Goal: Navigation & Orientation: Find specific page/section

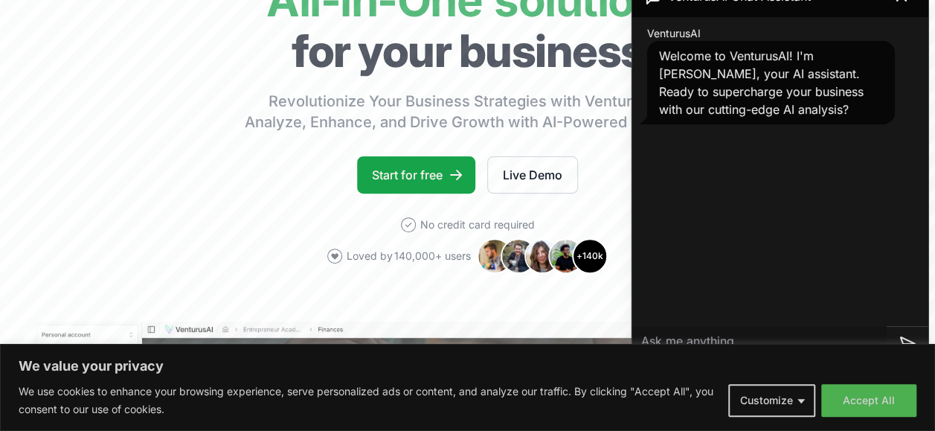
scroll to position [74, 0]
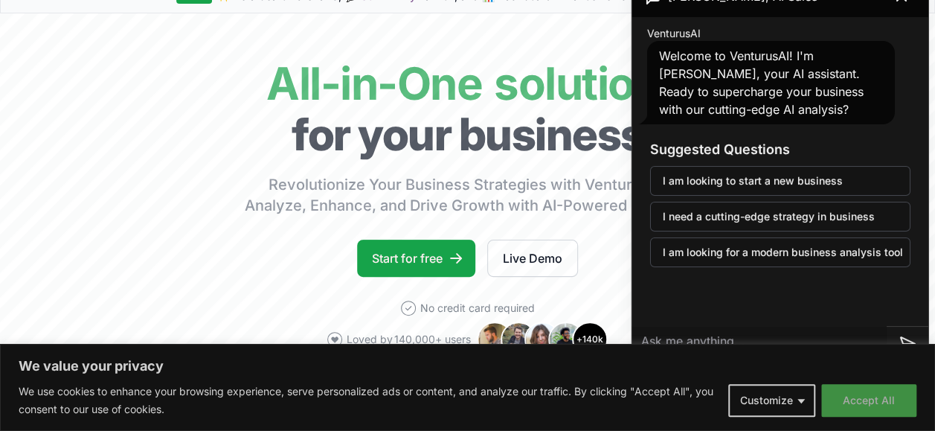
click at [864, 396] on button "Accept All" at bounding box center [868, 400] width 95 height 33
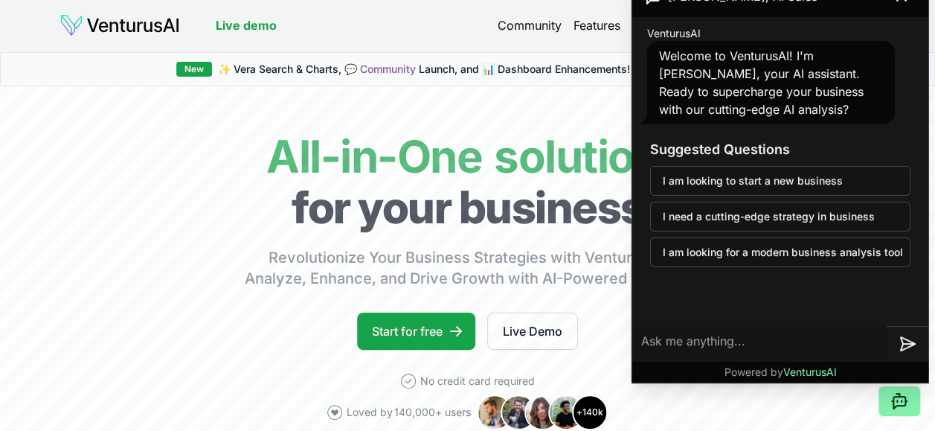
scroll to position [0, 0]
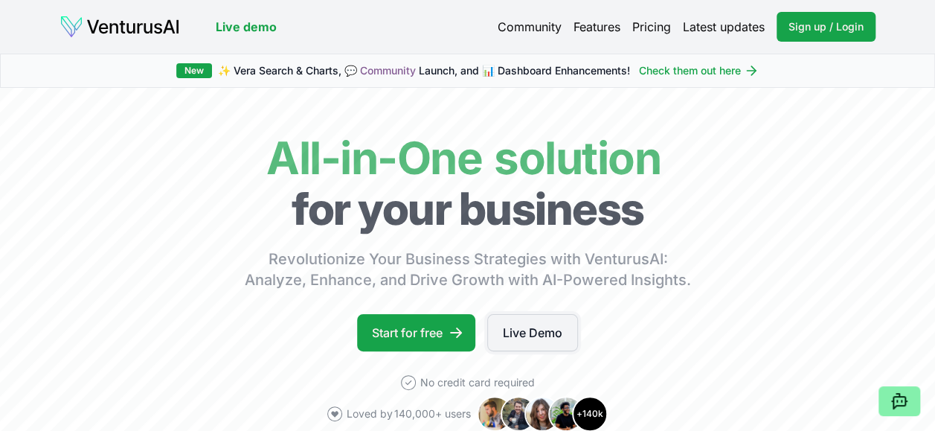
click at [533, 330] on link "Live Demo" at bounding box center [532, 332] width 91 height 37
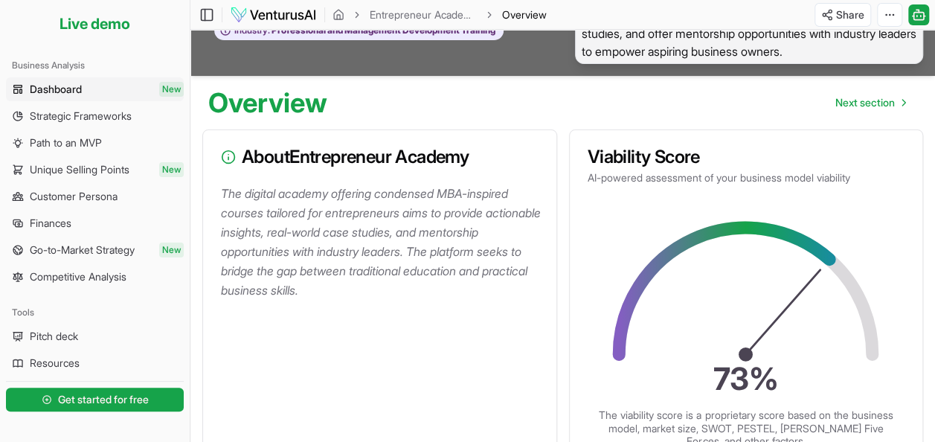
scroll to position [149, 0]
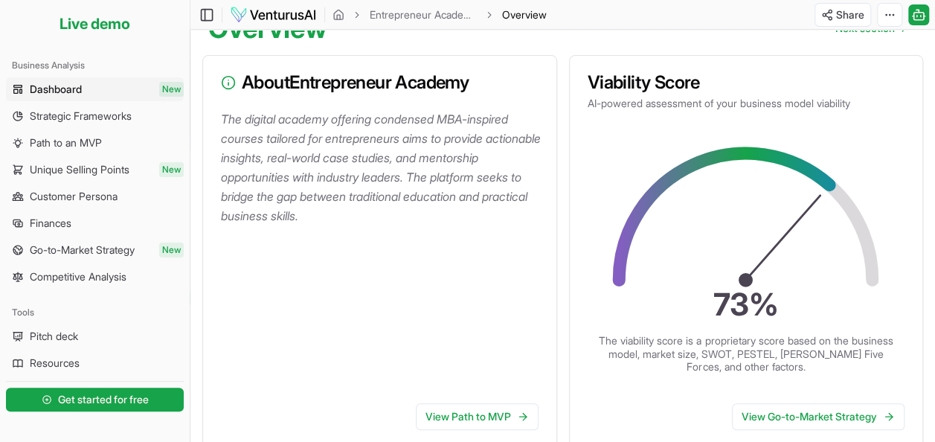
click at [62, 88] on span "Dashboard" at bounding box center [56, 89] width 52 height 15
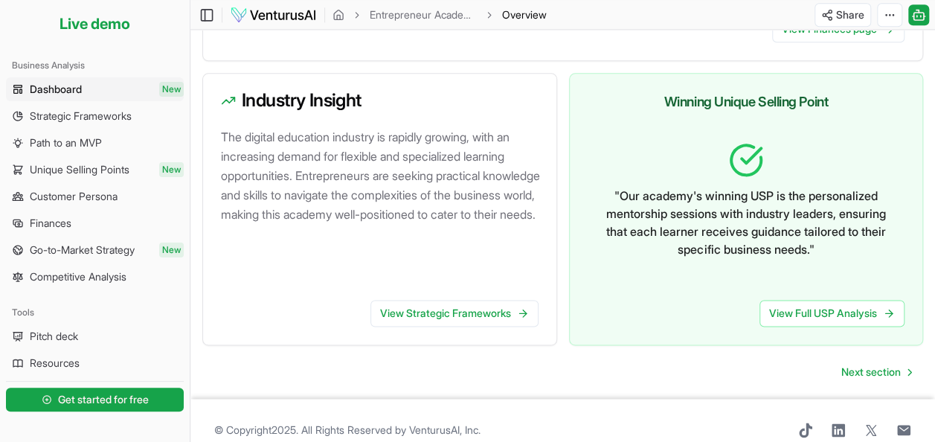
scroll to position [925, 0]
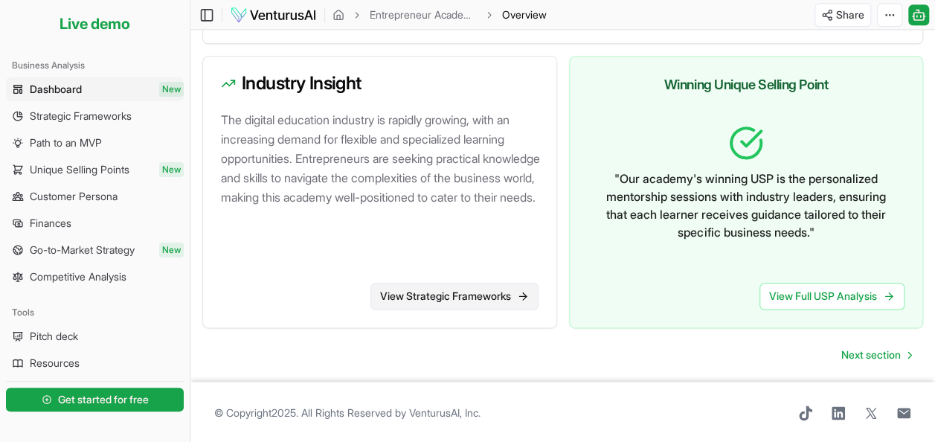
click at [470, 292] on link "View Strategic Frameworks" at bounding box center [454, 296] width 168 height 27
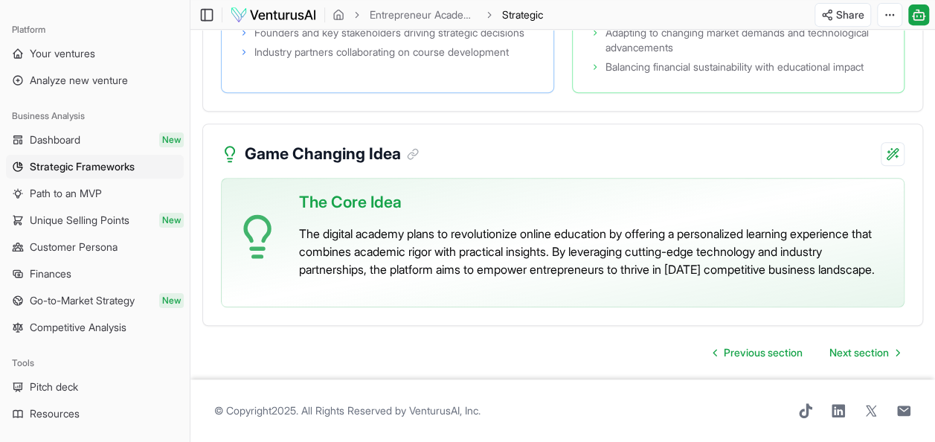
scroll to position [3215, 0]
click at [74, 136] on span "Dashboard" at bounding box center [55, 139] width 51 height 15
